Goal: Task Accomplishment & Management: Manage account settings

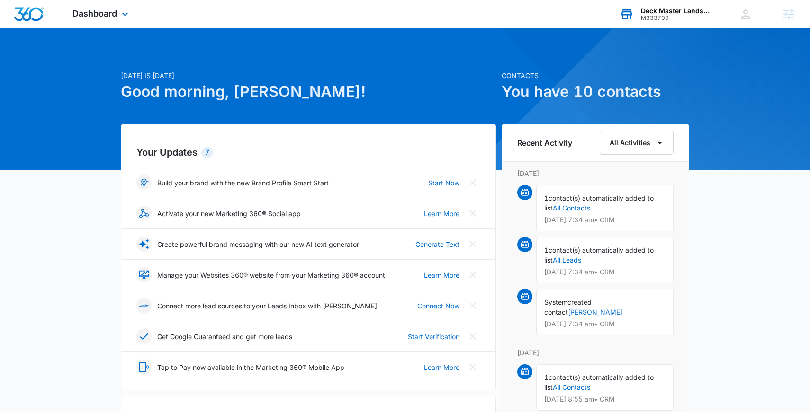
click at [680, 9] on div "Deck Master Landscape Design Corp" at bounding box center [675, 11] width 69 height 8
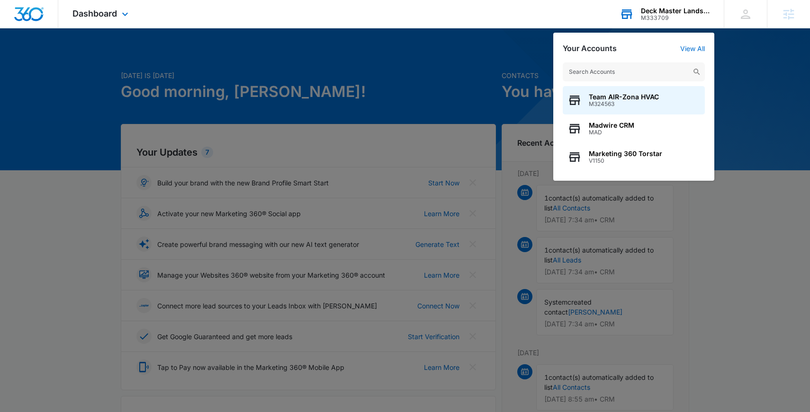
click at [695, 56] on div "Team AIR-Zona HVAC M324563 Madwire CRM MAD Marketing 360 Torstar V1150" at bounding box center [633, 117] width 161 height 128
click at [695, 50] on link "View All" at bounding box center [692, 49] width 25 height 8
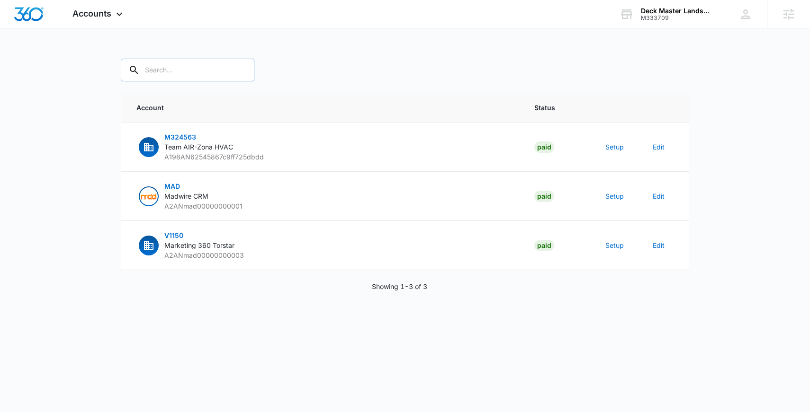
click at [186, 72] on input "text" at bounding box center [188, 70] width 134 height 23
paste input "M333709"
type input "M333709"
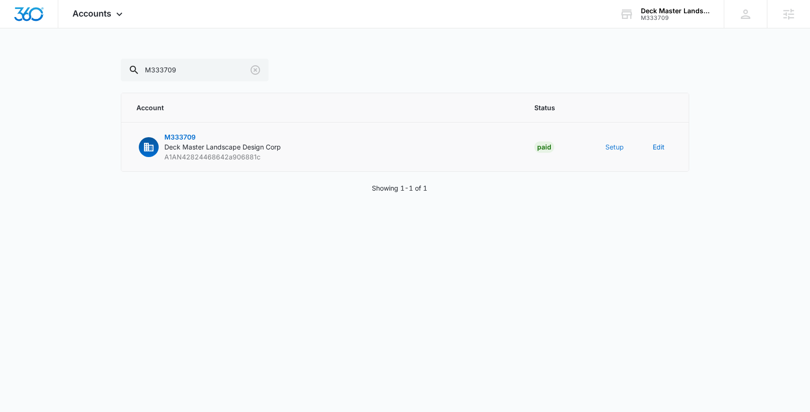
click at [610, 148] on button "Setup" at bounding box center [614, 147] width 18 height 10
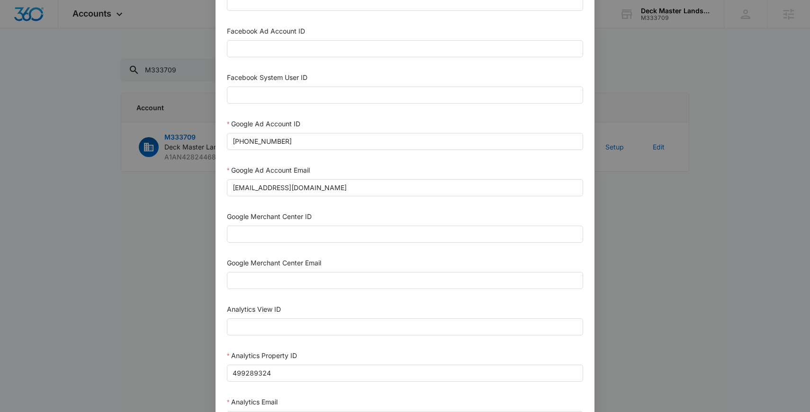
scroll to position [102, 0]
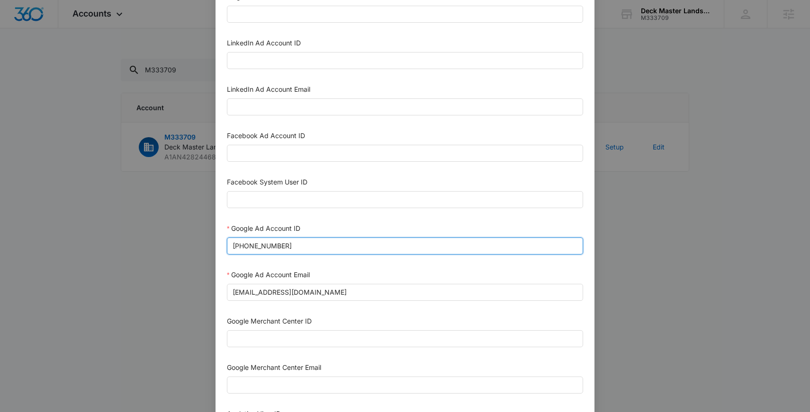
click at [367, 250] on input "689-682-6166" at bounding box center [405, 246] width 356 height 17
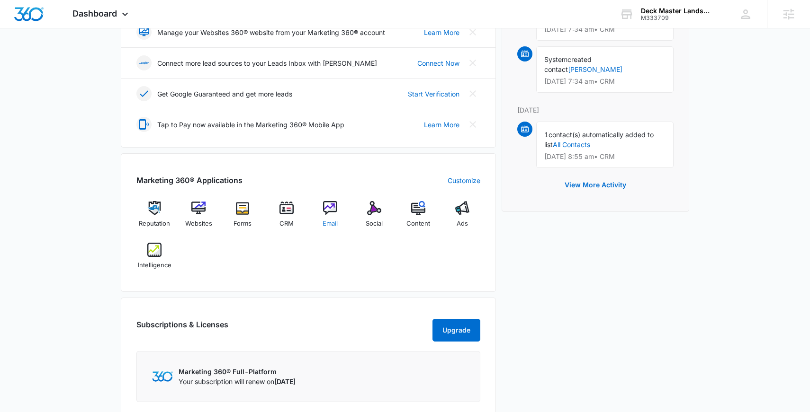
scroll to position [244, 0]
click at [151, 258] on div "Intelligence" at bounding box center [154, 258] width 36 height 34
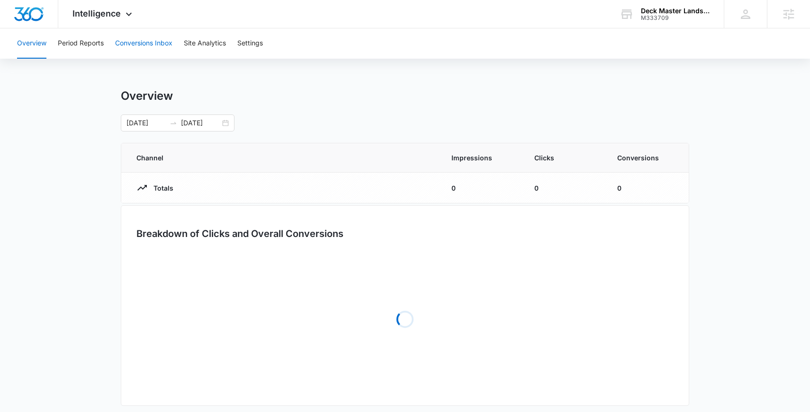
click at [162, 45] on button "Conversions Inbox" at bounding box center [143, 43] width 57 height 30
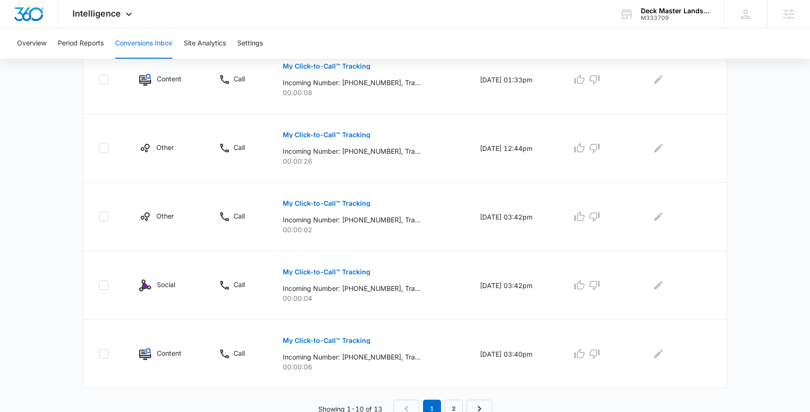
scroll to position [552, 0]
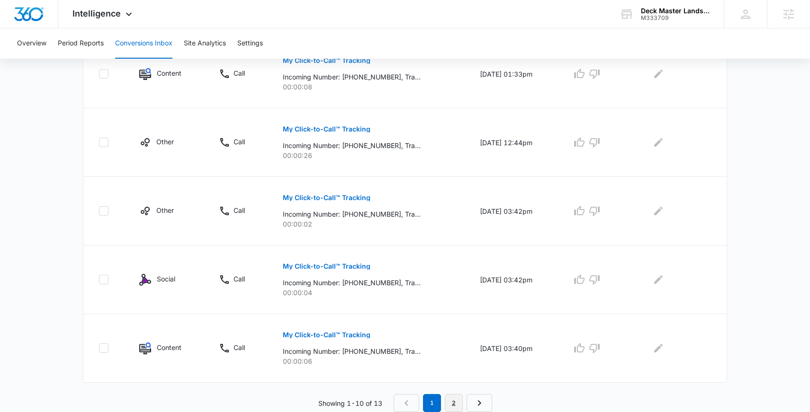
click at [451, 397] on link "2" at bounding box center [454, 403] width 18 height 18
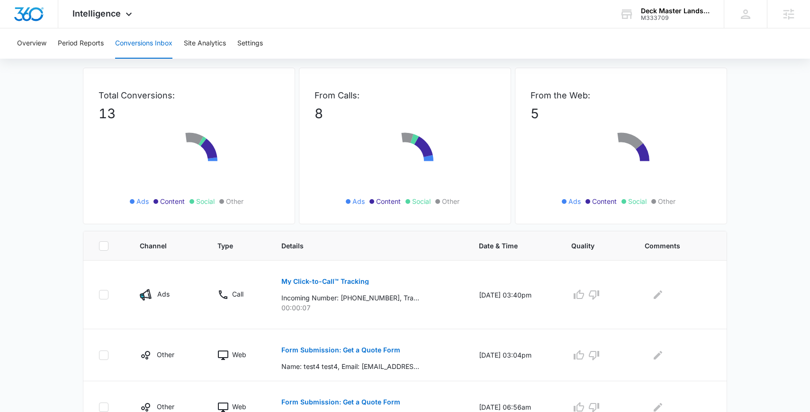
scroll to position [88, 0]
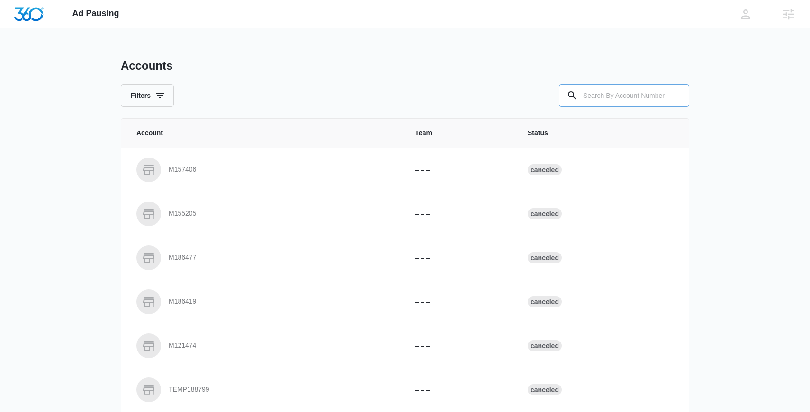
click at [633, 103] on input "text" at bounding box center [624, 95] width 130 height 23
paste input "M333709"
type input "M333709"
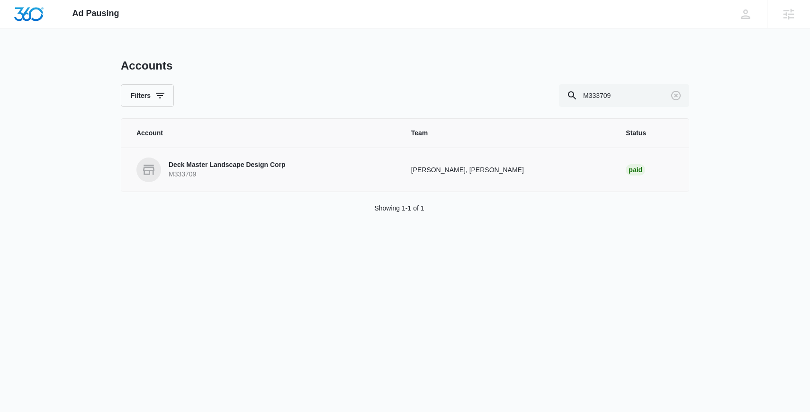
click at [260, 168] on p "Deck Master Landscape Design Corp" at bounding box center [227, 164] width 117 height 9
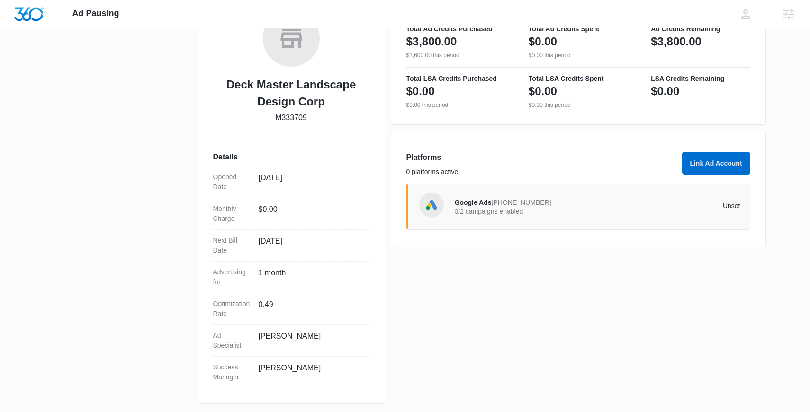
scroll to position [175, 0]
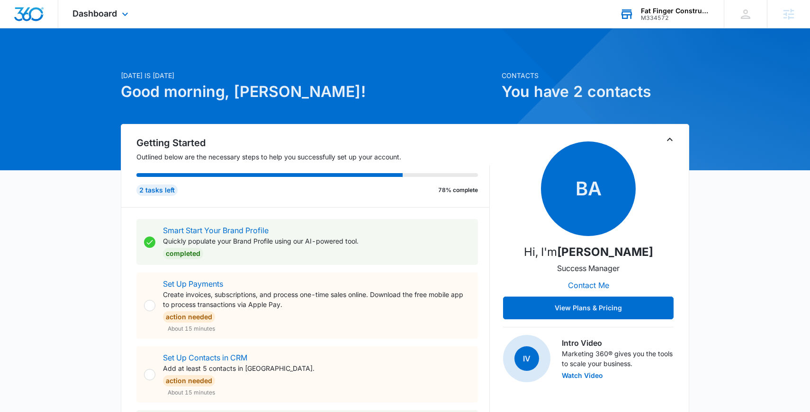
click at [654, 14] on div "Fat Finger Construction" at bounding box center [675, 11] width 69 height 8
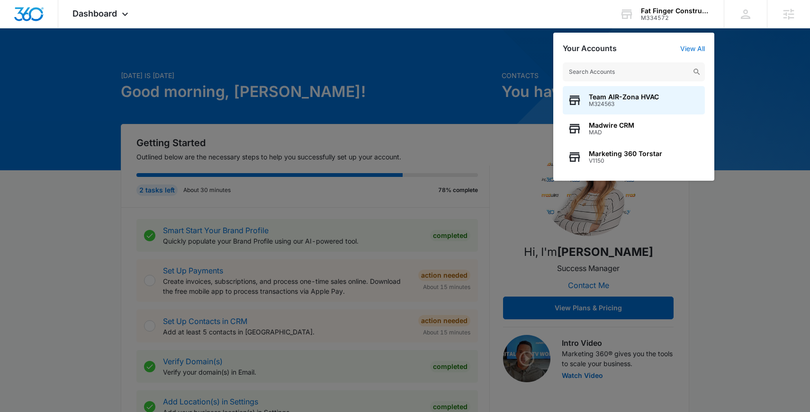
click at [392, 76] on div at bounding box center [405, 206] width 810 height 412
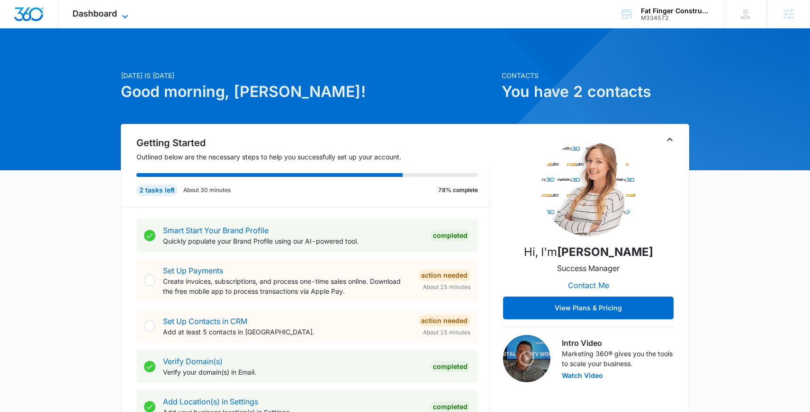
click at [101, 11] on span "Dashboard" at bounding box center [94, 14] width 45 height 10
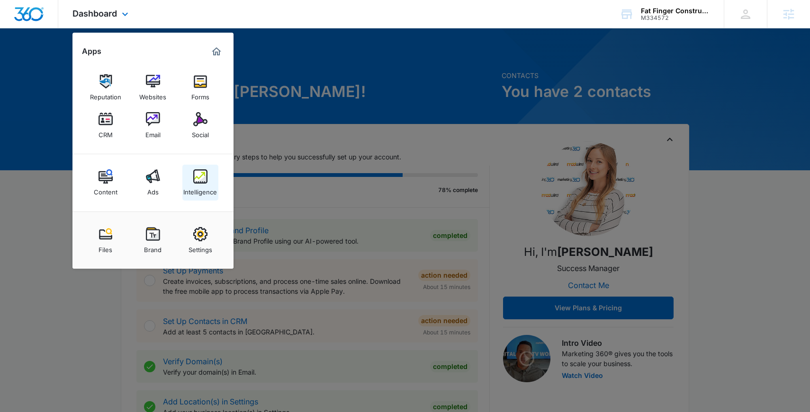
click at [200, 173] on img at bounding box center [200, 176] width 14 height 14
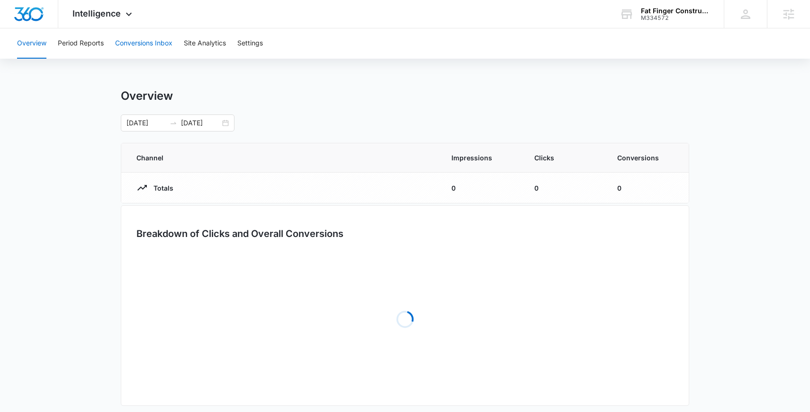
click at [148, 35] on button "Conversions Inbox" at bounding box center [143, 43] width 57 height 30
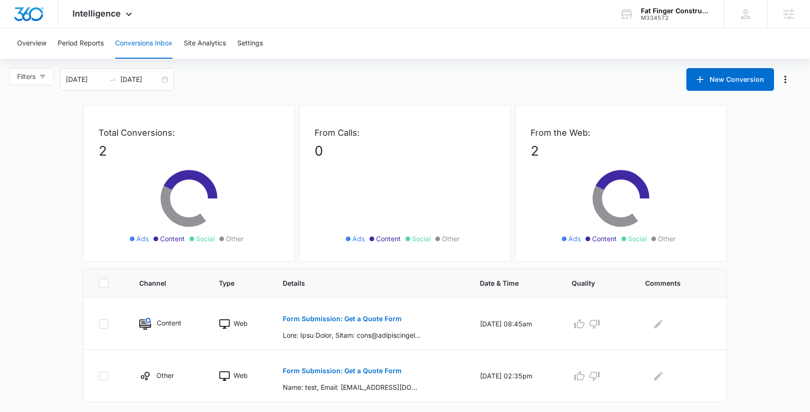
scroll to position [11, 0]
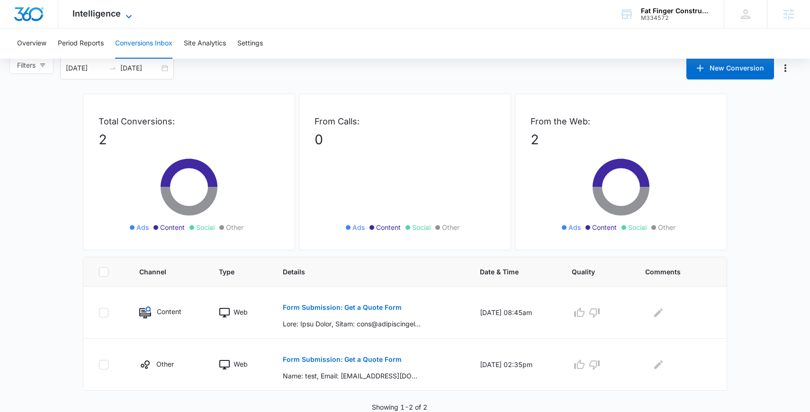
click at [123, 18] on icon at bounding box center [128, 16] width 11 height 11
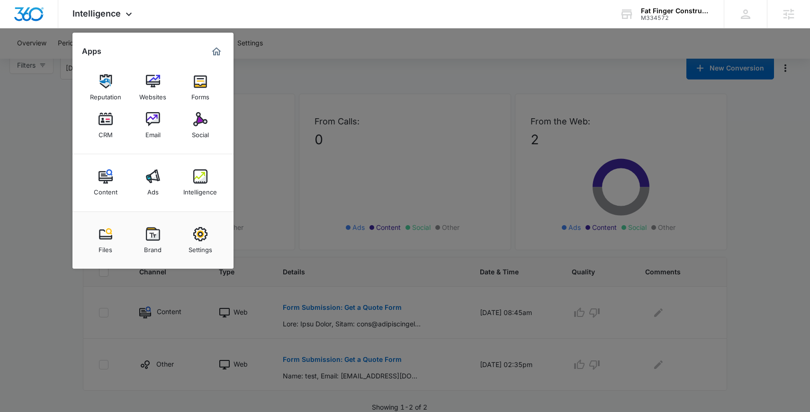
click at [267, 55] on div at bounding box center [405, 206] width 810 height 412
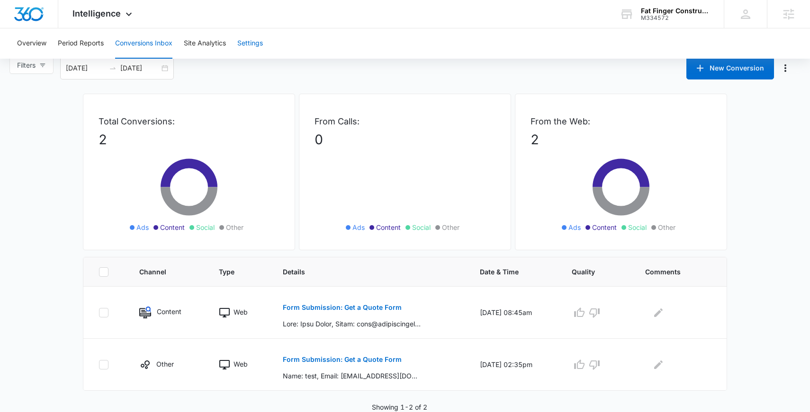
click at [256, 45] on button "Settings" at bounding box center [250, 43] width 26 height 30
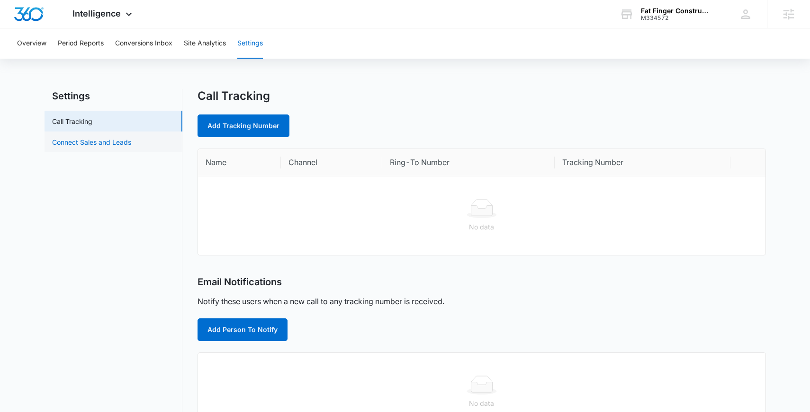
click at [105, 137] on link "Connect Sales and Leads" at bounding box center [91, 142] width 79 height 10
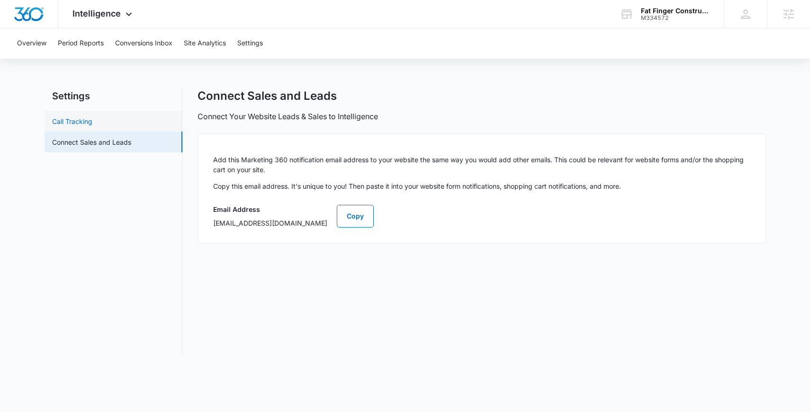
click at [92, 117] on link "Call Tracking" at bounding box center [72, 121] width 40 height 10
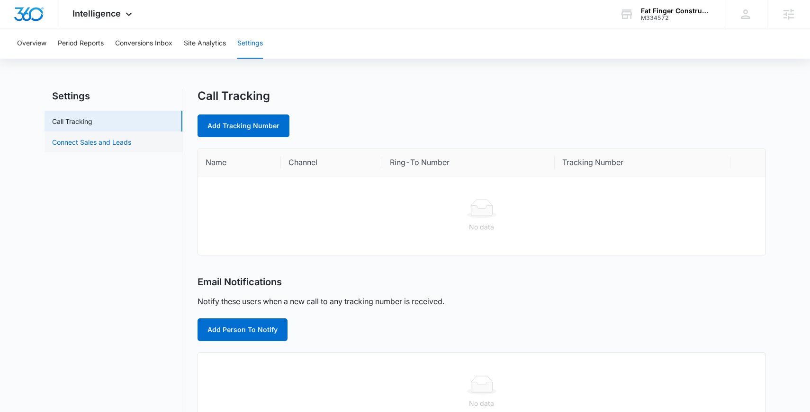
click at [98, 145] on link "Connect Sales and Leads" at bounding box center [91, 142] width 79 height 10
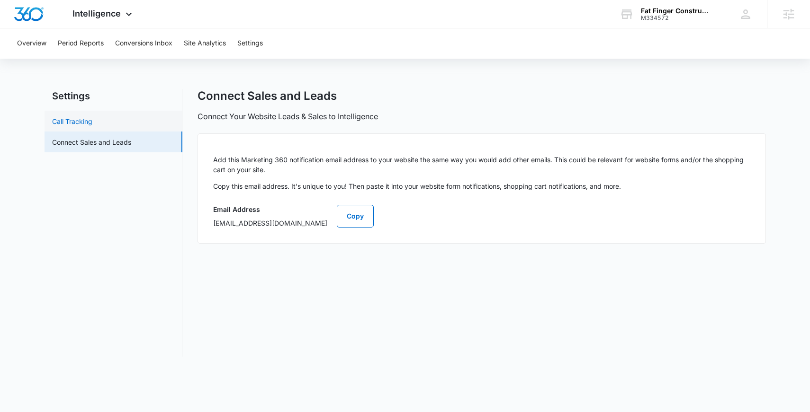
click at [92, 118] on link "Call Tracking" at bounding box center [72, 121] width 40 height 10
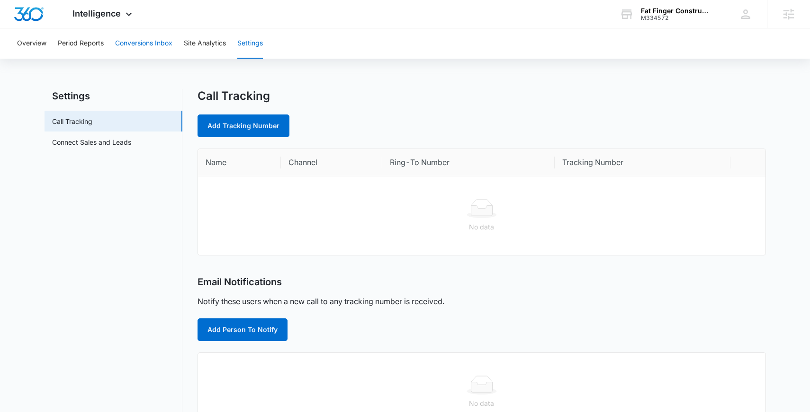
click at [153, 43] on button "Conversions Inbox" at bounding box center [143, 43] width 57 height 30
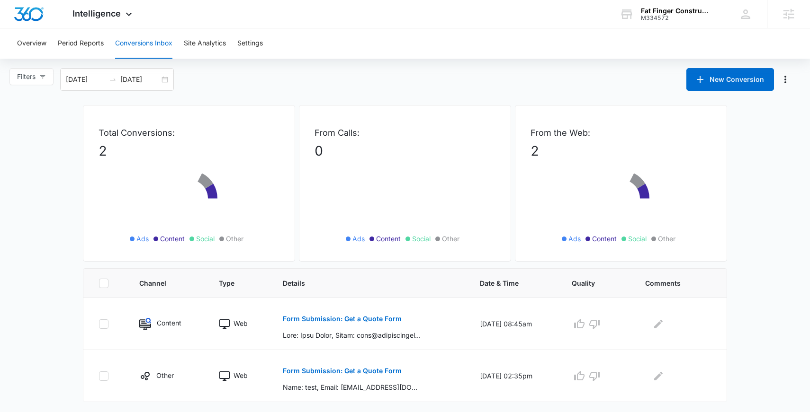
scroll to position [11, 0]
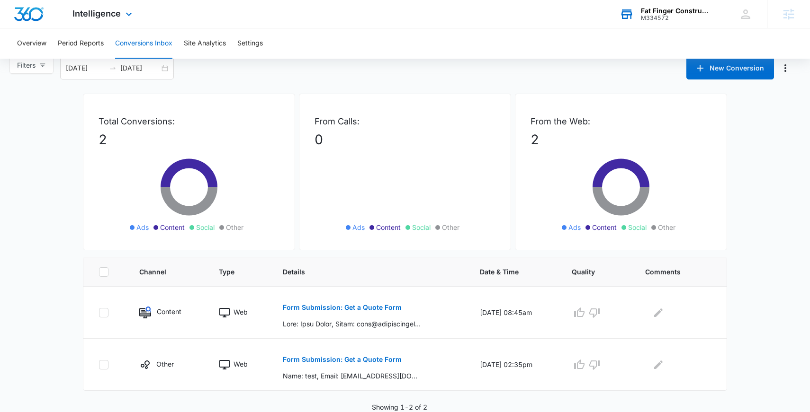
click at [694, 10] on div "Fat Finger Construction" at bounding box center [675, 11] width 69 height 8
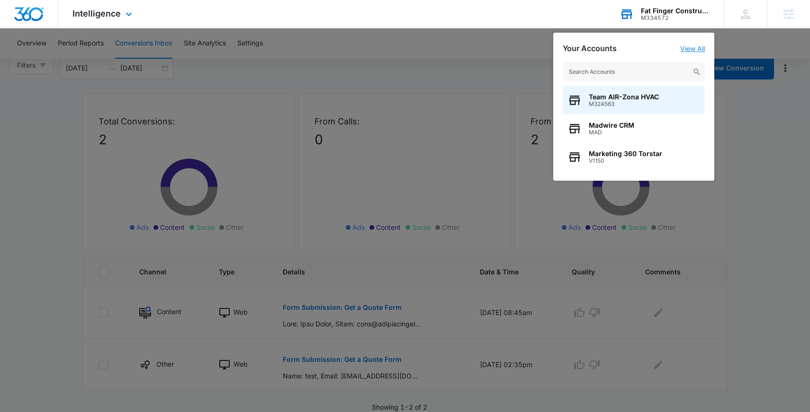
click at [698, 48] on link "View All" at bounding box center [692, 49] width 25 height 8
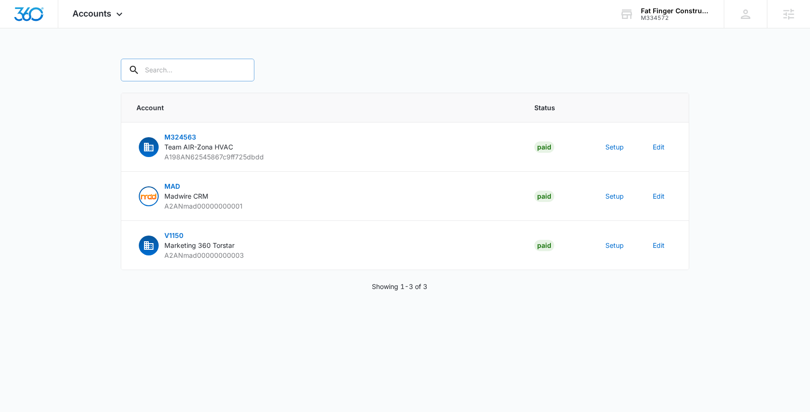
click at [183, 65] on input "text" at bounding box center [188, 70] width 134 height 23
paste input "M334572"
type input "M334572"
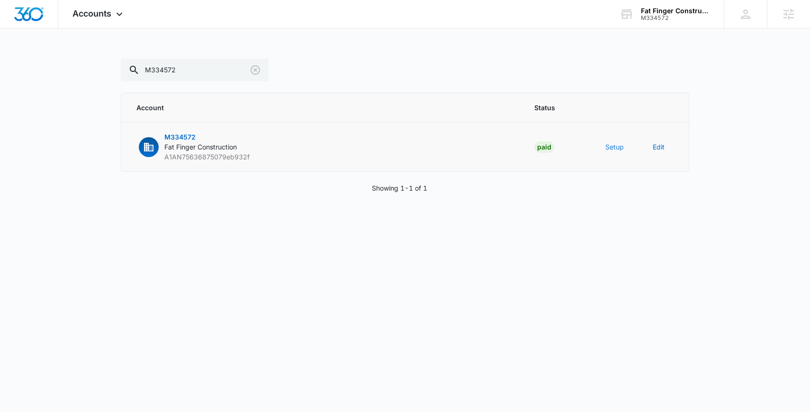
click at [613, 151] on button "Setup" at bounding box center [614, 147] width 18 height 10
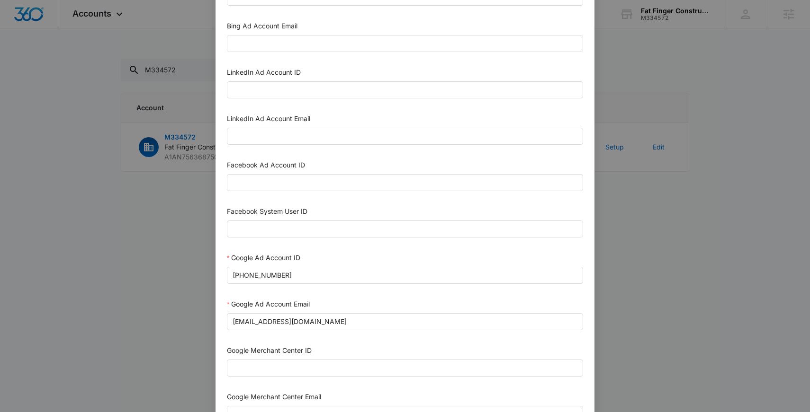
scroll to position [80, 0]
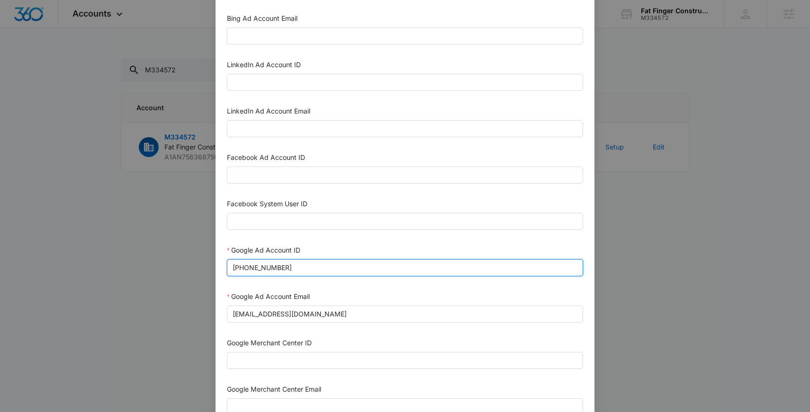
click at [352, 262] on input "[PHONE_NUMBER]" at bounding box center [405, 267] width 356 height 17
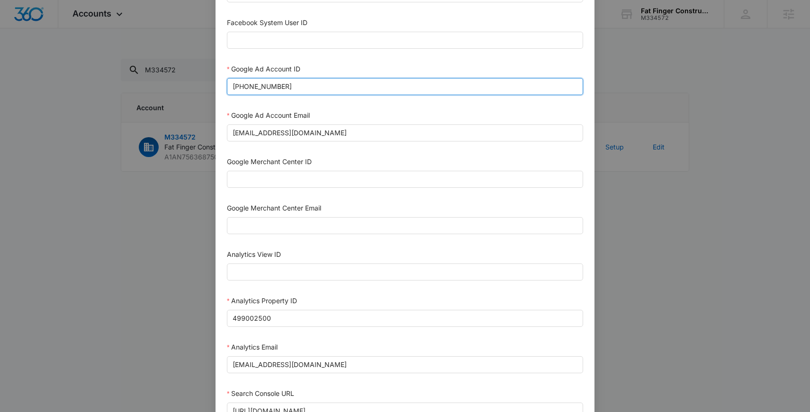
scroll to position [254, 0]
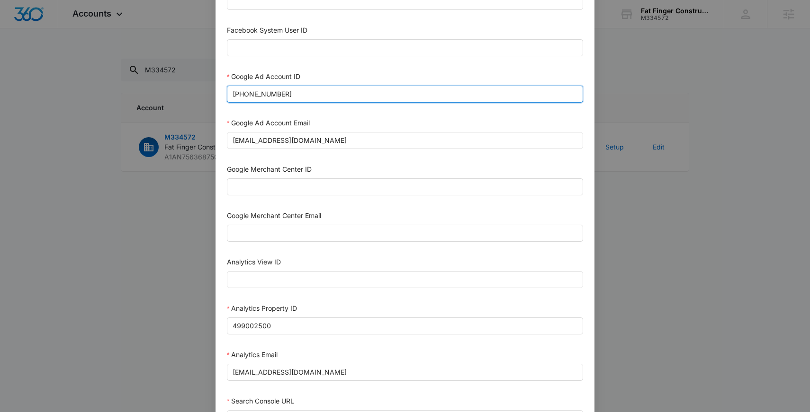
click at [377, 98] on input "[PHONE_NUMBER]" at bounding box center [405, 94] width 356 height 17
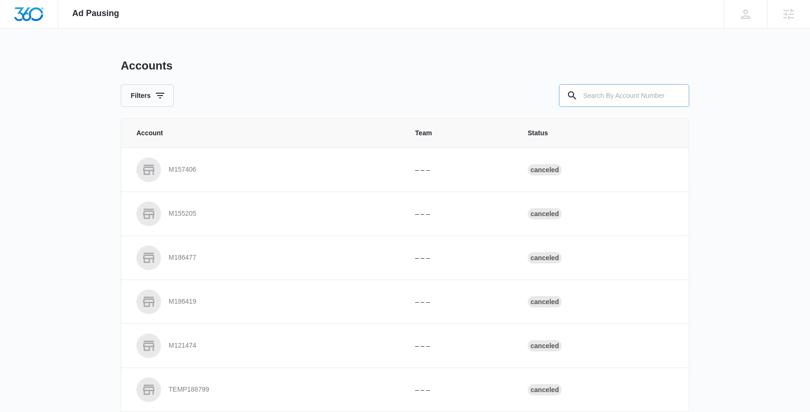
click at [602, 89] on input "text" at bounding box center [624, 95] width 130 height 23
paste input "M334572"
type input "M334572"
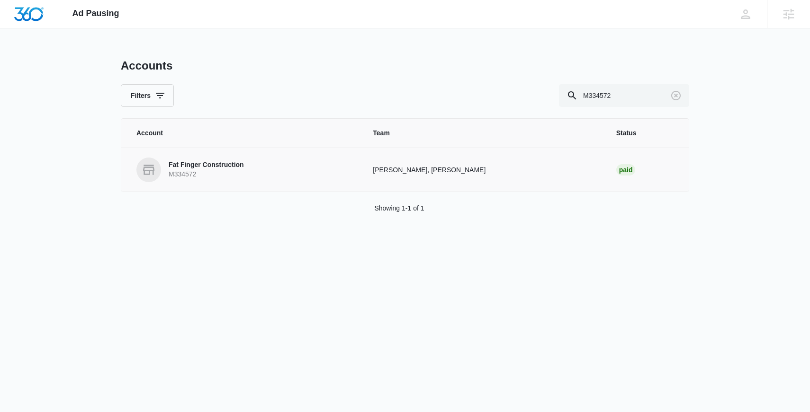
click at [222, 154] on td "Fat Finger Construction M334572" at bounding box center [241, 170] width 240 height 44
click at [231, 174] on p "M334572" at bounding box center [206, 174] width 75 height 9
